Goal: Navigation & Orientation: Find specific page/section

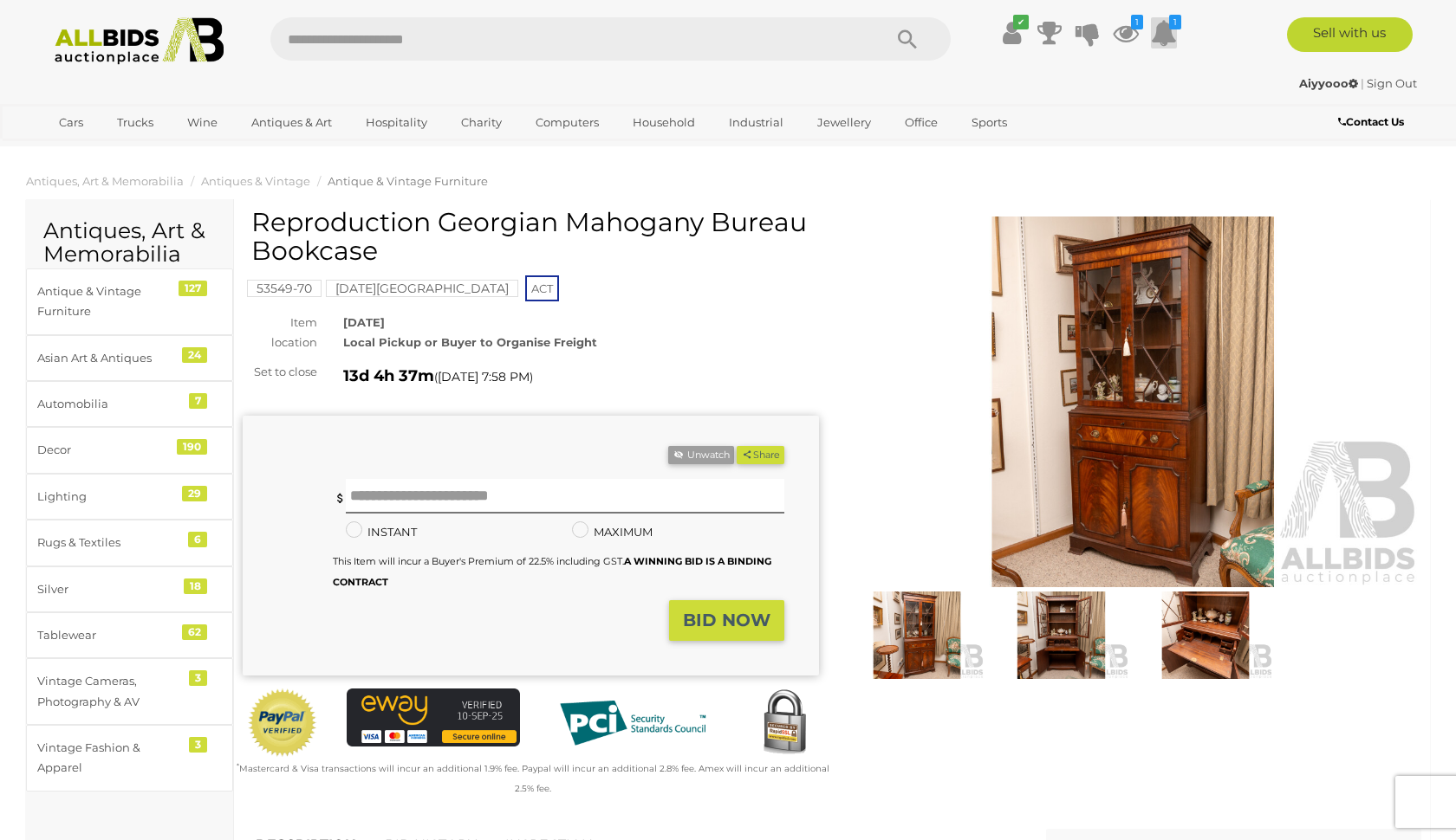
click at [1166, 35] on icon at bounding box center [1164, 33] width 26 height 31
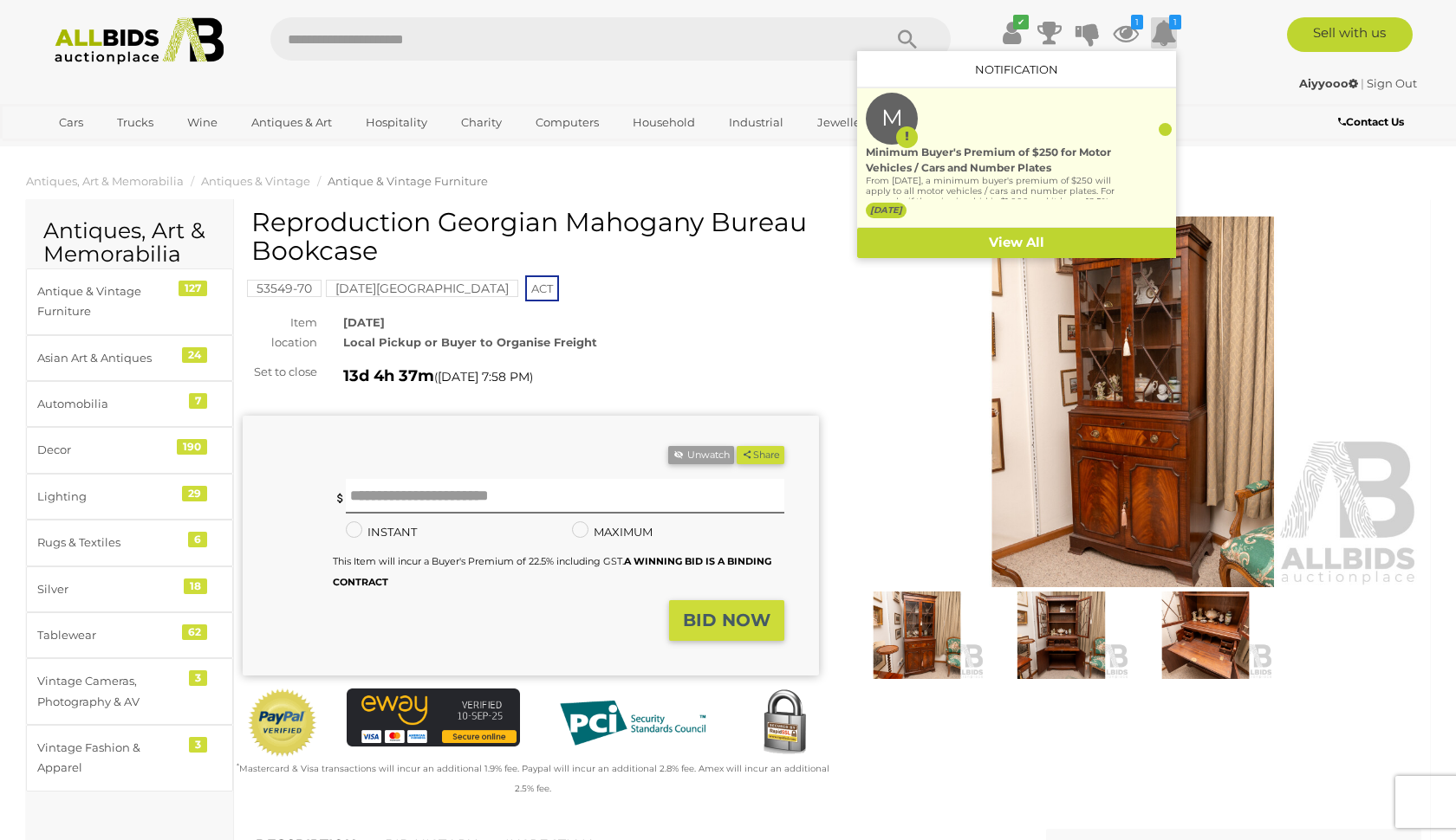
click at [968, 186] on p "From 1st September 2025, a minimum buyer's premium of $250 will apply to all mo…" at bounding box center [990, 218] width 250 height 83
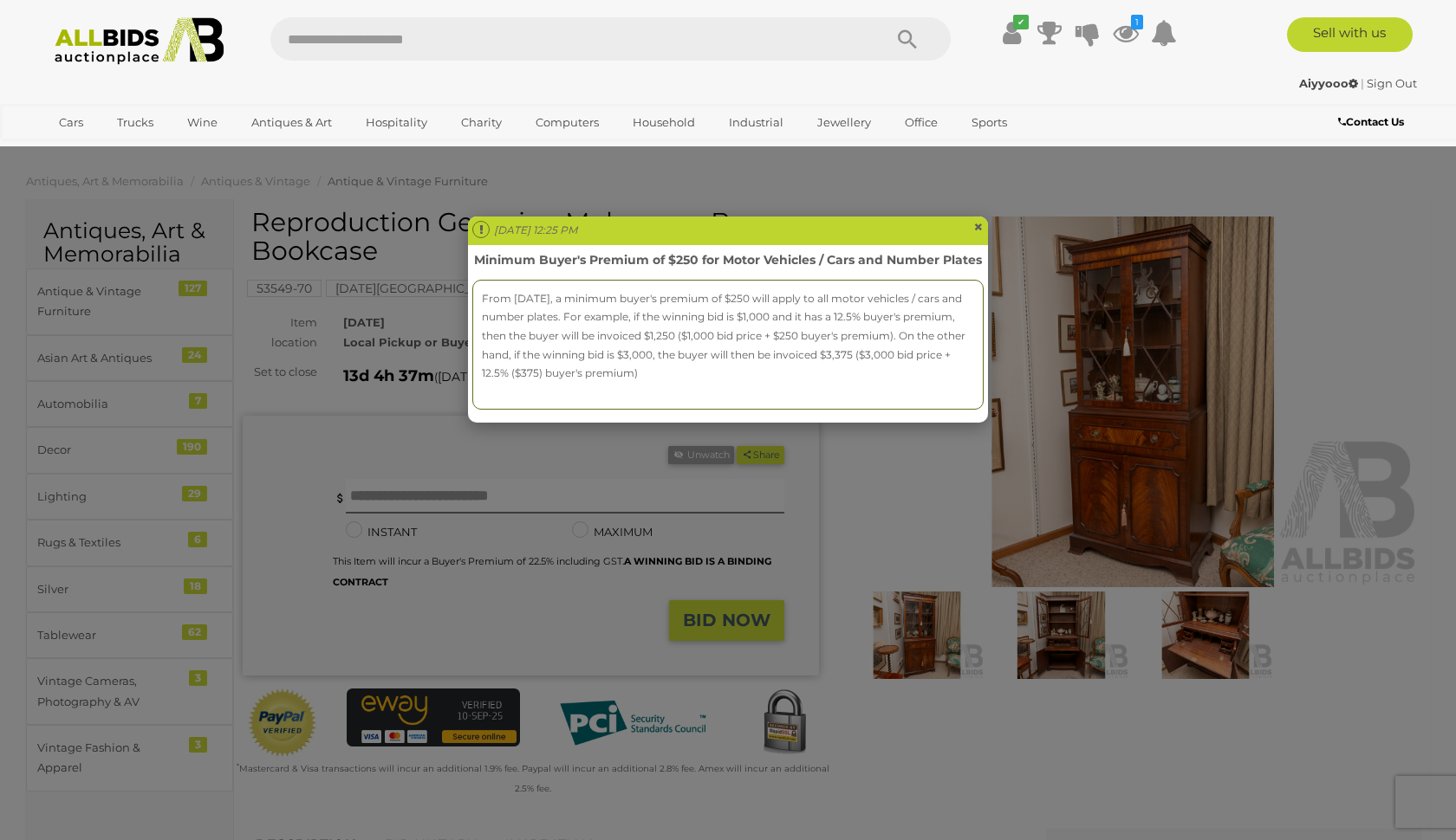
click at [983, 222] on span "×" at bounding box center [977, 227] width 10 height 21
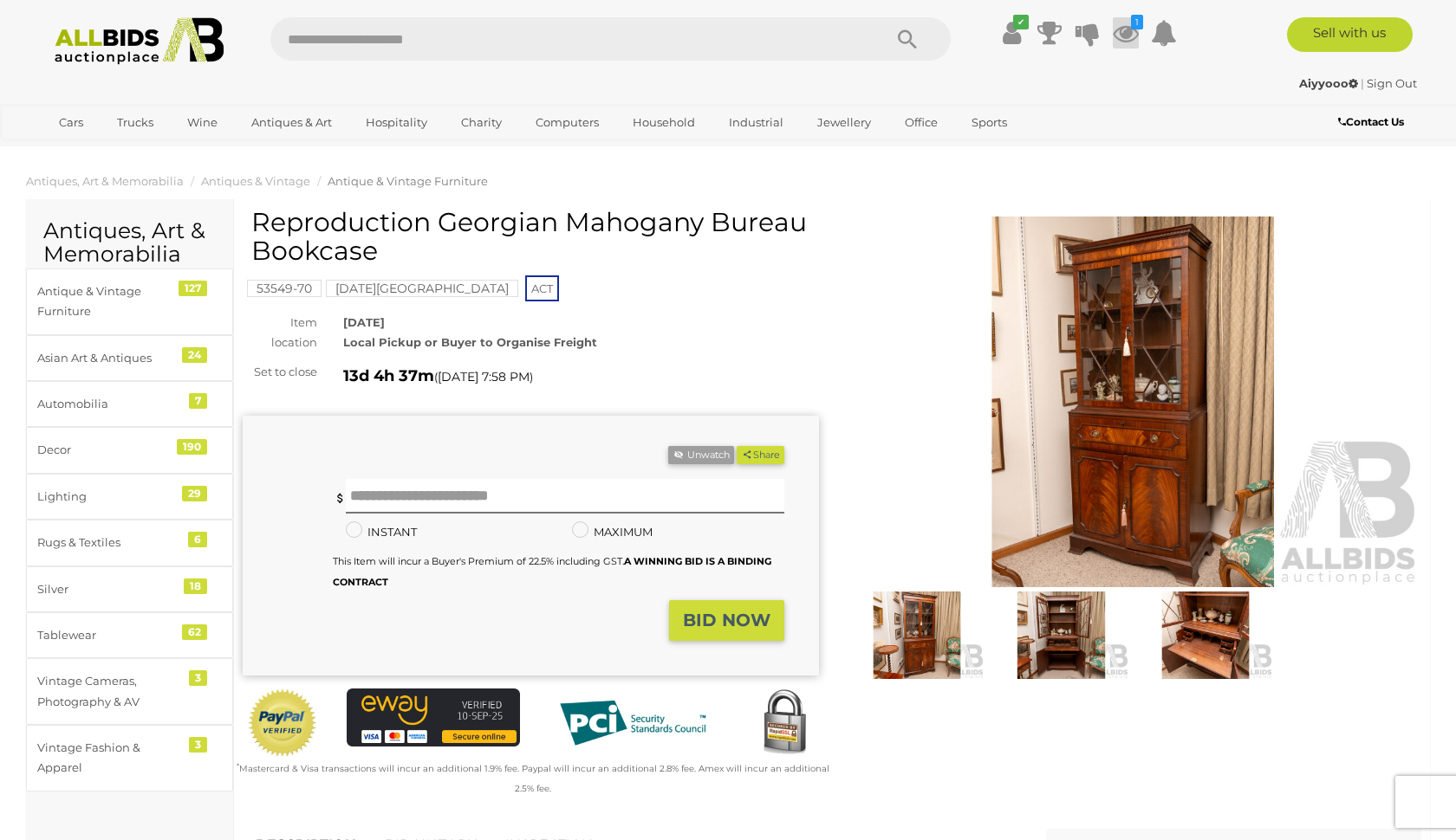
click at [1127, 32] on icon at bounding box center [1125, 33] width 26 height 31
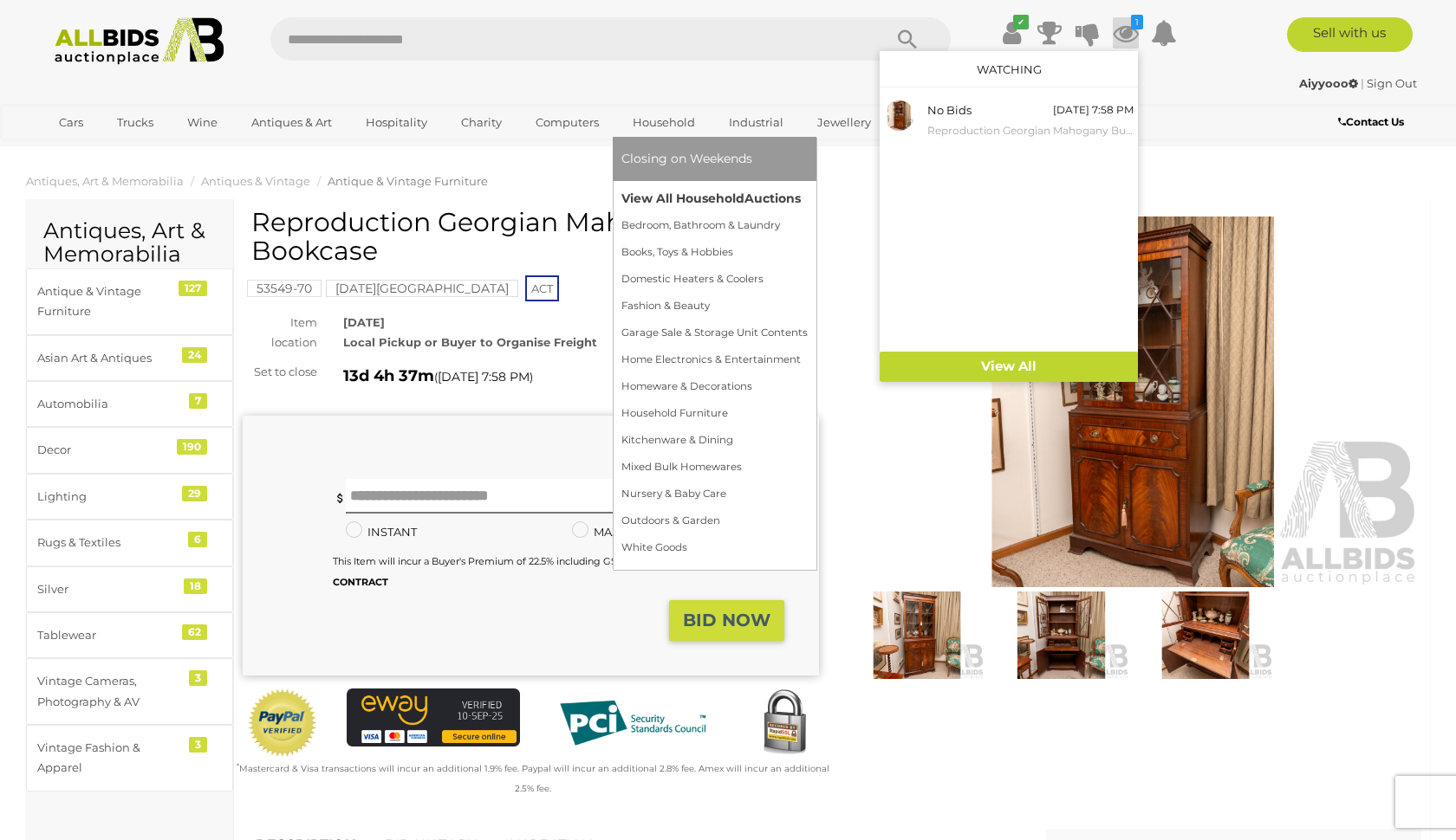
click at [670, 210] on link "View All Household Auctions" at bounding box center [715, 198] width 186 height 27
